Goal: Transaction & Acquisition: Purchase product/service

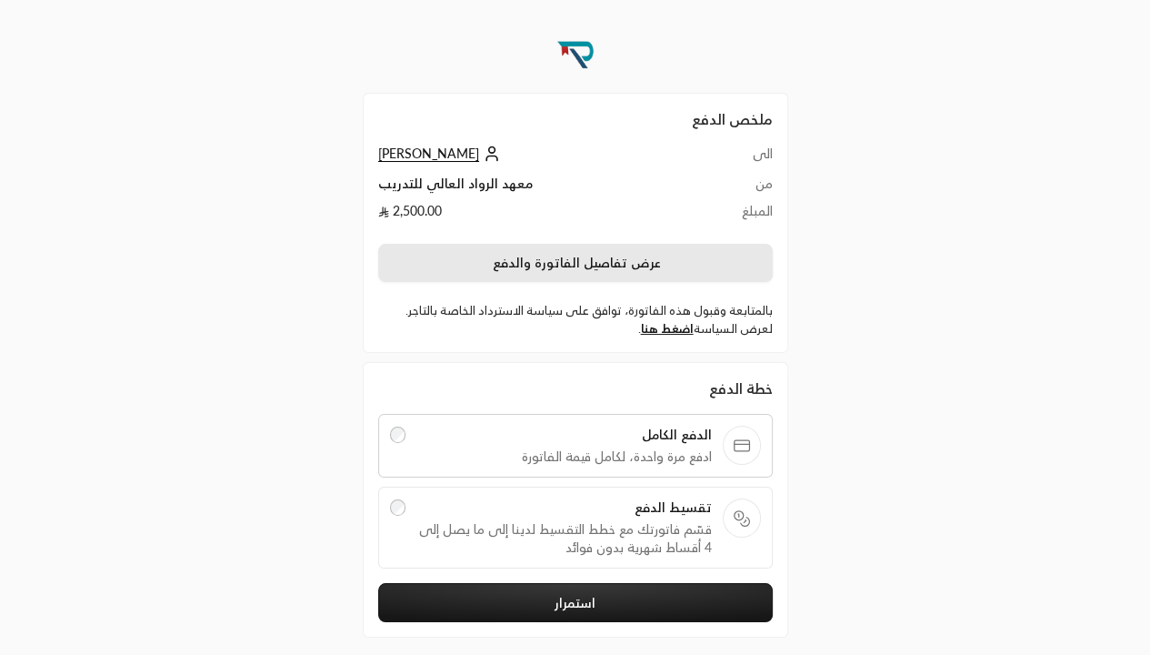
click at [598, 271] on button "عرض تفاصيل الفاتورة والدفع" at bounding box center [575, 263] width 395 height 38
click at [575, 262] on button "عرض تفاصيل الفاتورة والدفع" at bounding box center [575, 263] width 395 height 38
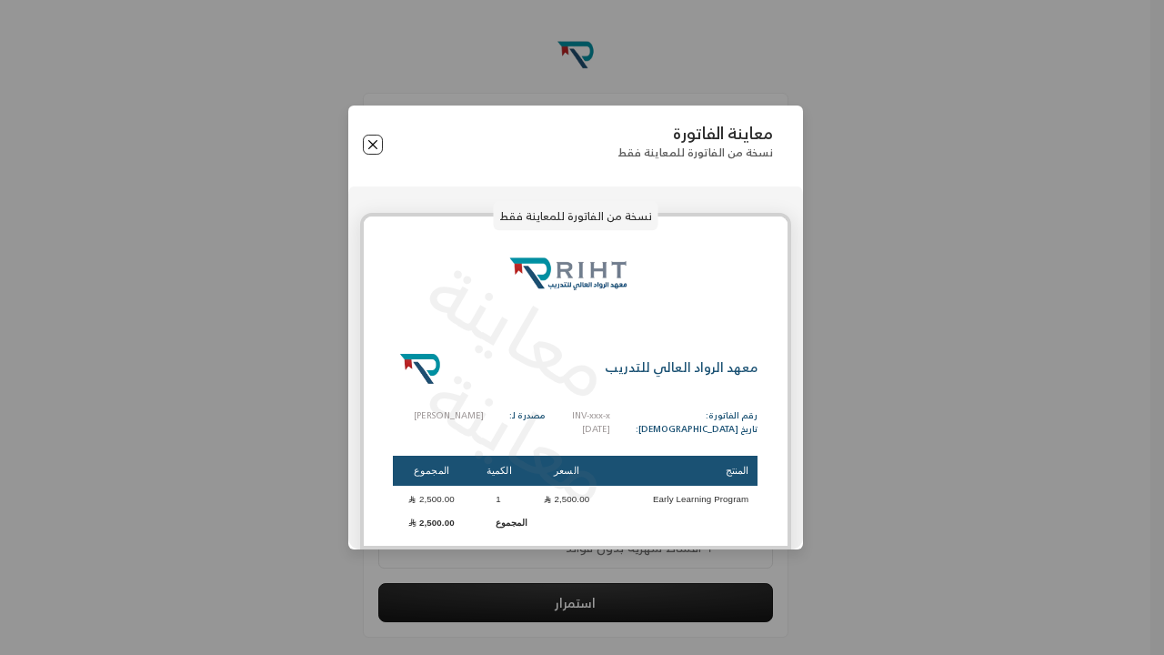
click at [370, 145] on button "Close" at bounding box center [373, 145] width 20 height 20
click at [372, 145] on button "Close" at bounding box center [373, 145] width 20 height 20
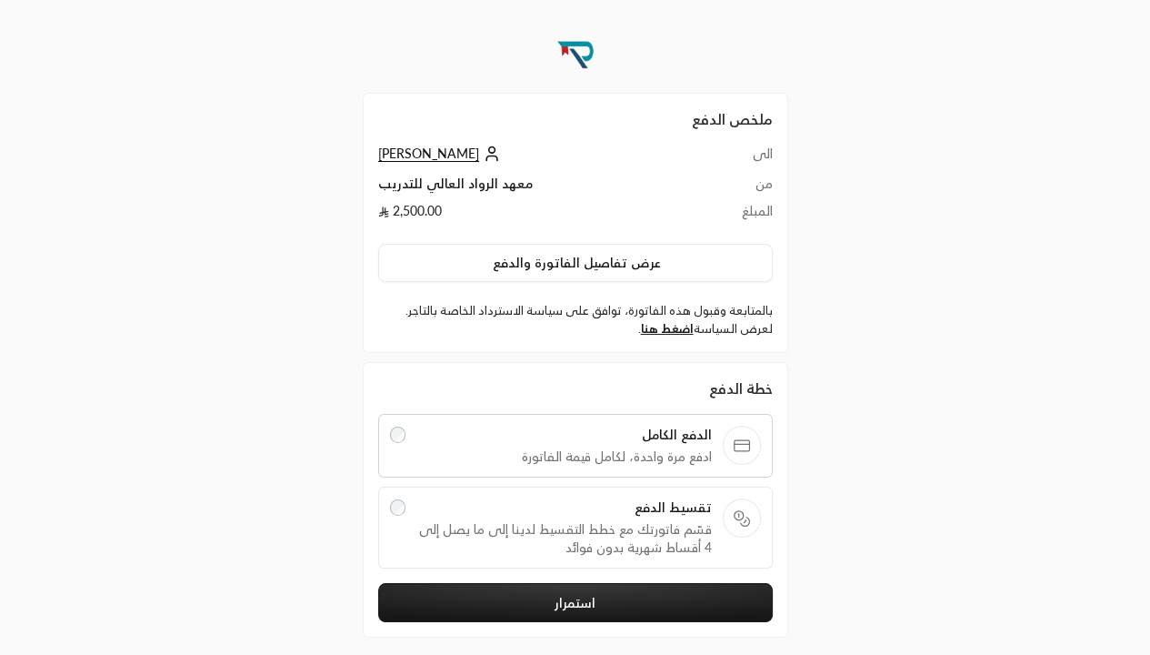
click at [407, 547] on label "تقسيط الدفع قسّم فاتورتك مع خطط التقسيط لدينا إلى ما يصل إلى 4 أقساط شهرية بدون…" at bounding box center [575, 527] width 371 height 58
click at [575, 526] on span "قسّم فاتورتك مع خطط التقسيط لدينا إلى ما يصل إلى 4 أقساط شهرية بدون فوائد" at bounding box center [563, 538] width 295 height 36
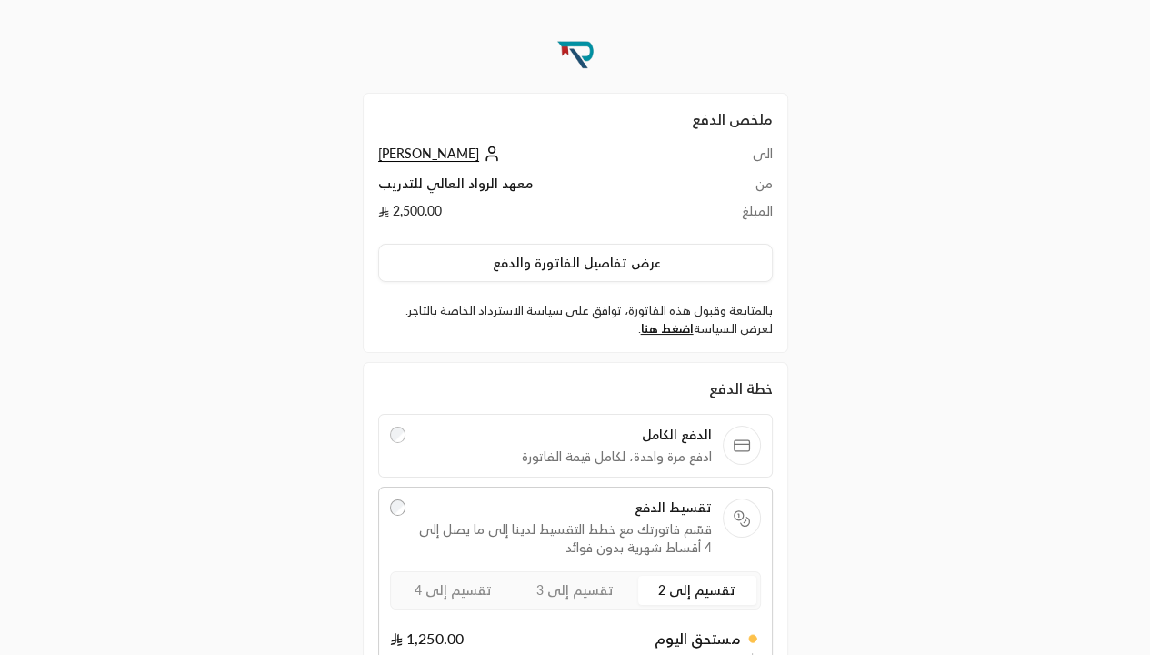
click at [386, 534] on div "تقسيط الدفع قسّم فاتورتك مع خطط التقسيط لدينا إلى ما يصل إلى 4 أقساط شهرية بدون…" at bounding box center [575, 600] width 395 height 228
click at [575, 576] on label "تقسيم إلى 3" at bounding box center [575, 590] width 118 height 29
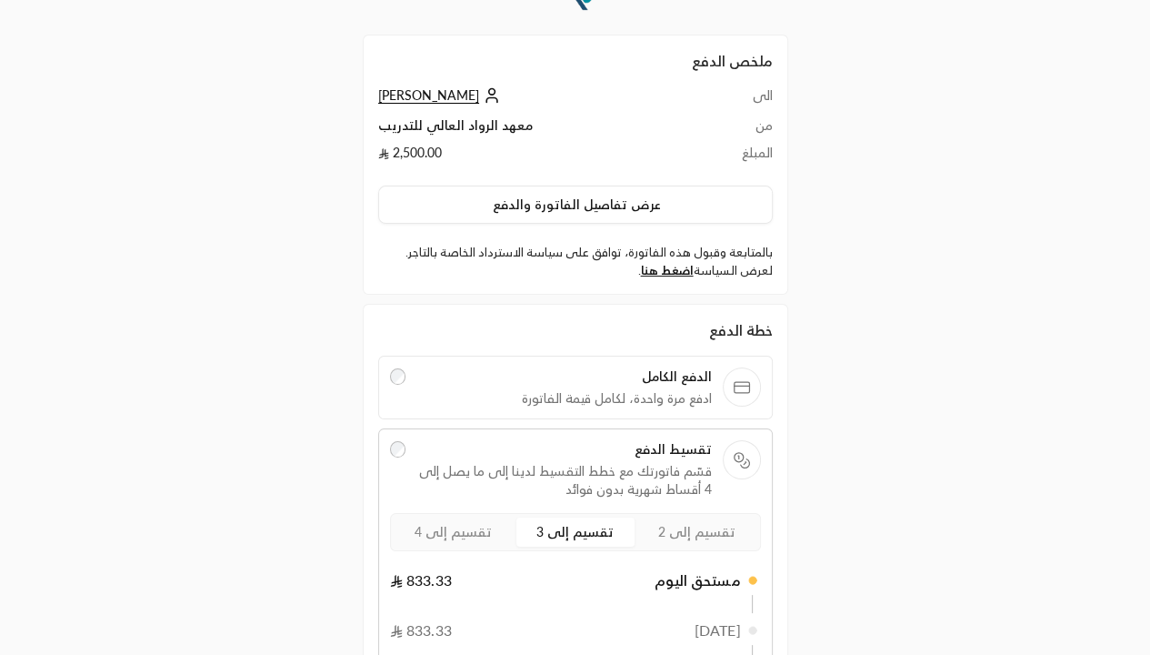
scroll to position [280, 0]
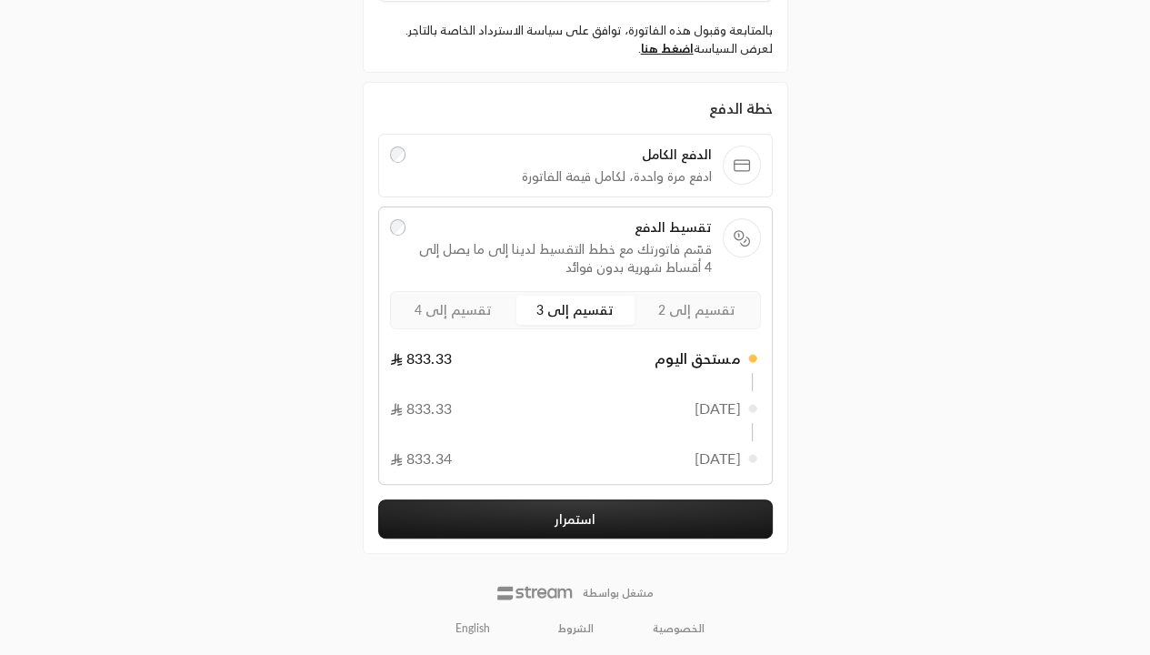
click at [615, 7] on x-pw-glass at bounding box center [575, 327] width 1150 height 655
click at [652, 213] on div "تقسيط الدفع قسّم فاتورتك مع خطط التقسيط لدينا إلى ما يصل إلى 4 أقساط شهرية بدون…" at bounding box center [575, 345] width 395 height 278
click at [590, 167] on span "ادفع مرة واحدة، لكامل قيمة الفاتورة" at bounding box center [563, 176] width 295 height 18
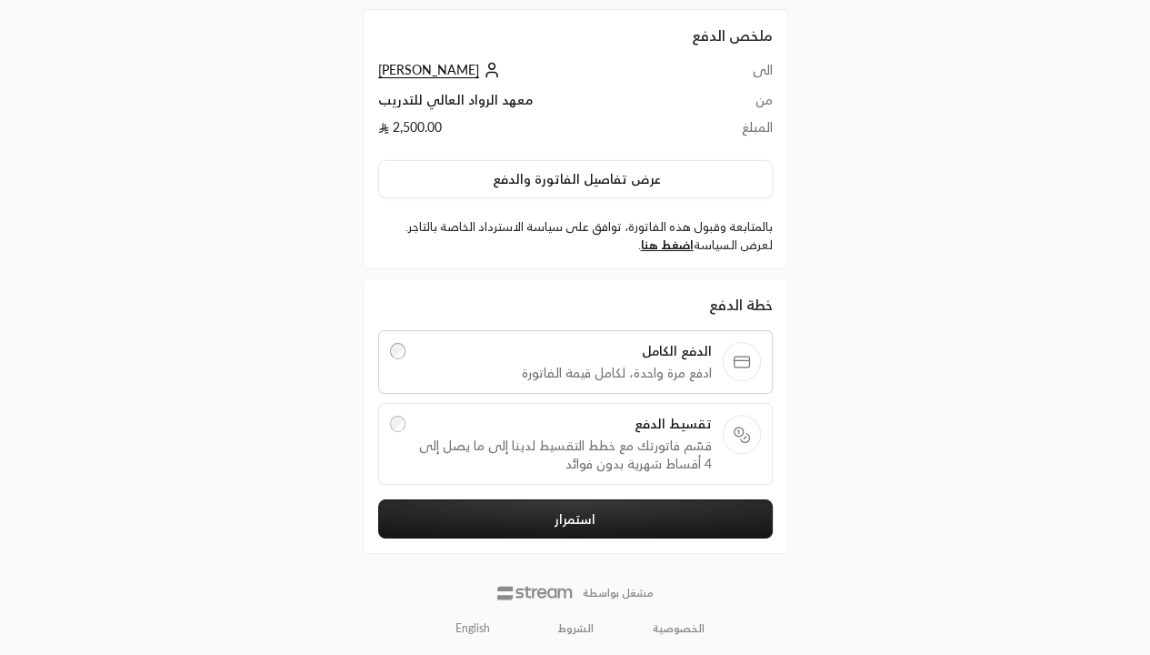
scroll to position [51, 0]
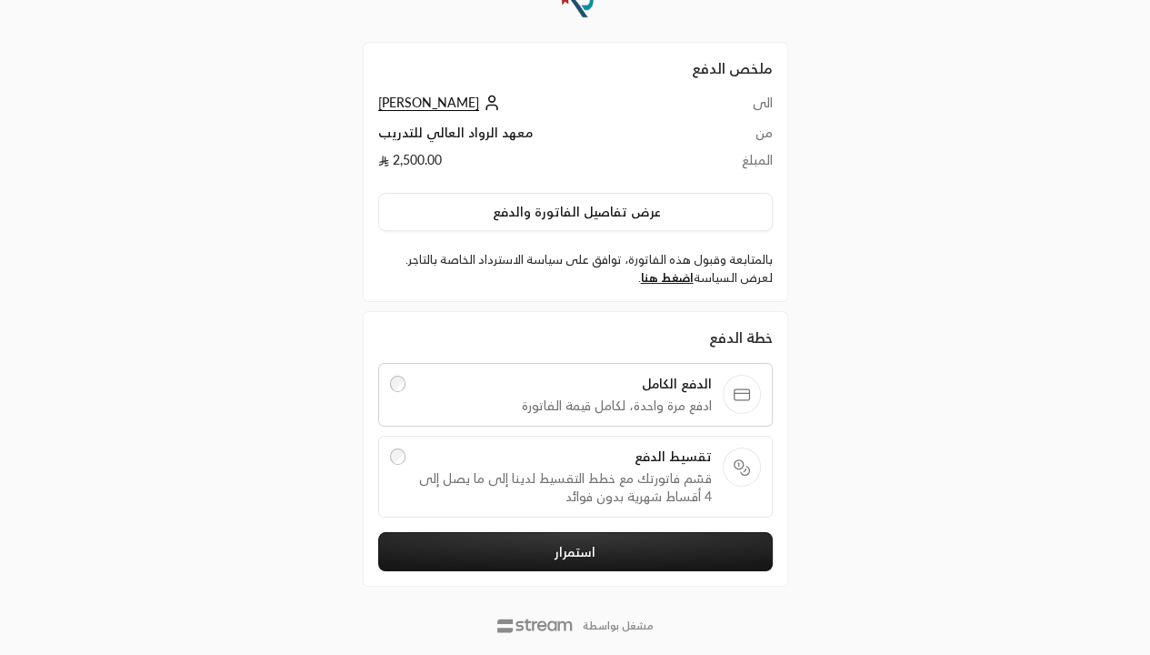
click at [612, 23] on x-pw-glass at bounding box center [575, 327] width 1150 height 655
click at [523, 442] on div "تقسيط الدفع قسّم فاتورتك مع خطط التقسيط لدينا إلى ما يصل إلى 4 أقساط شهرية بدون…" at bounding box center [575, 476] width 395 height 82
click at [575, 475] on span "قسّم فاتورتك مع خطط التقسيط لدينا إلى ما يصل إلى 4 أقساط شهرية بدون فوائد" at bounding box center [563, 487] width 295 height 36
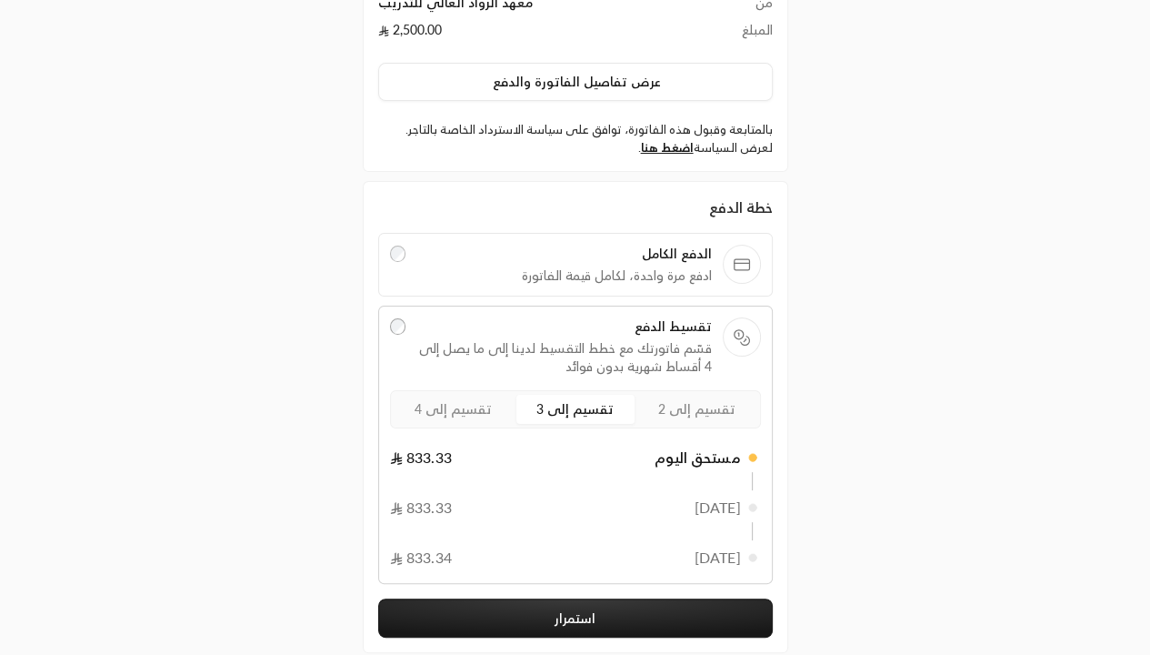
scroll to position [182, 0]
